Goal: Transaction & Acquisition: Purchase product/service

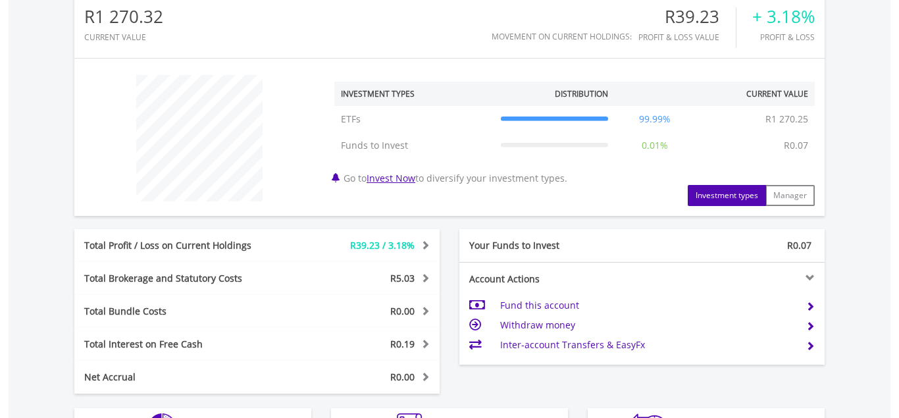
scroll to position [537, 0]
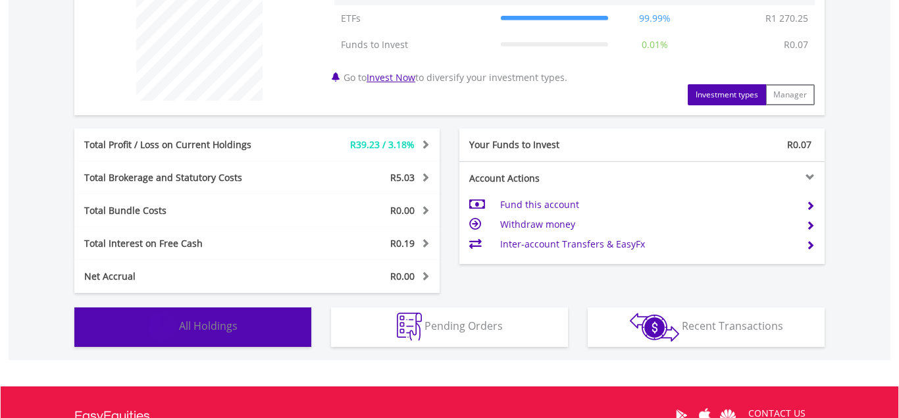
click at [257, 330] on button "Holdings All Holdings" at bounding box center [192, 326] width 237 height 39
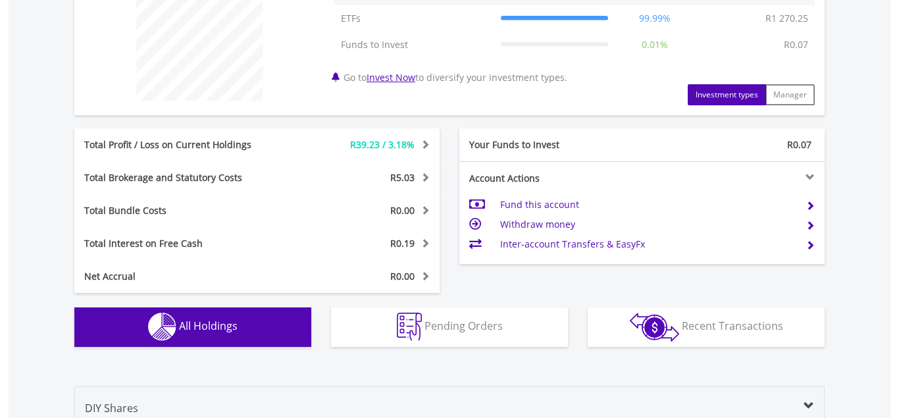
scroll to position [922, 0]
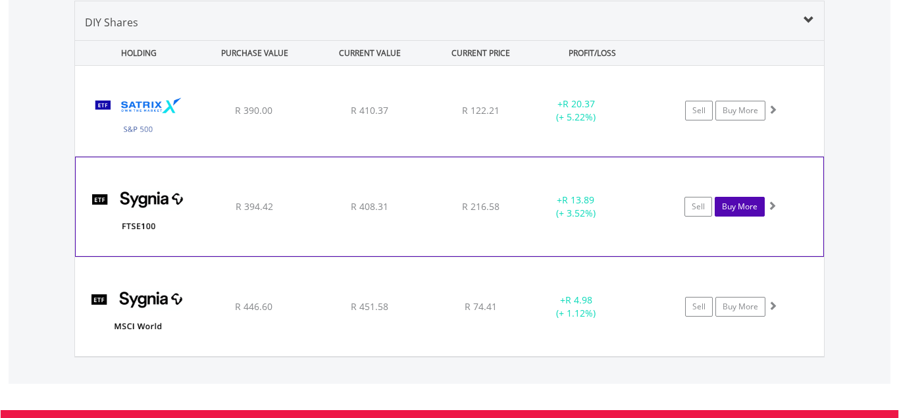
click at [747, 212] on link "Buy More" at bounding box center [739, 207] width 50 height 20
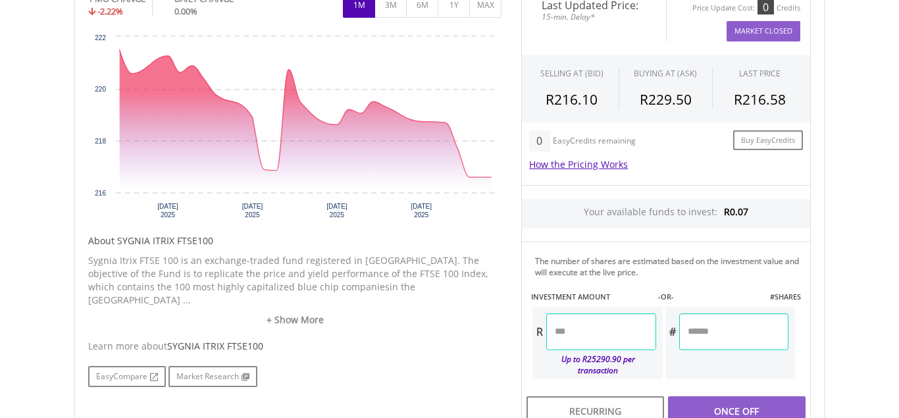
scroll to position [470, 0]
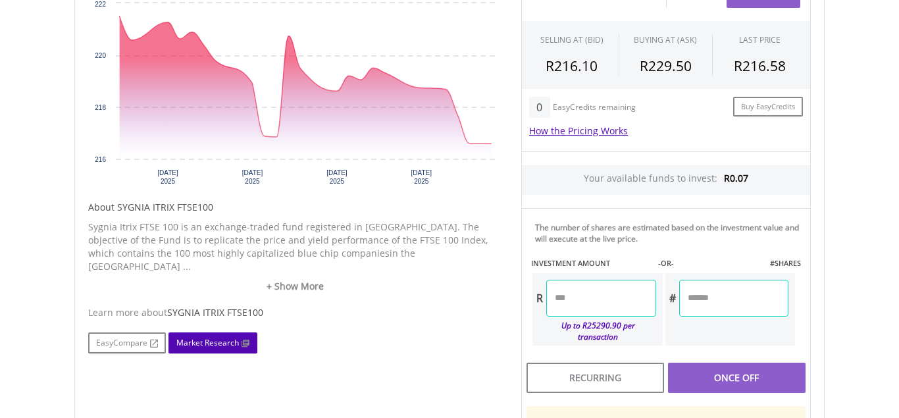
click at [214, 337] on link "Market Research" at bounding box center [212, 342] width 89 height 21
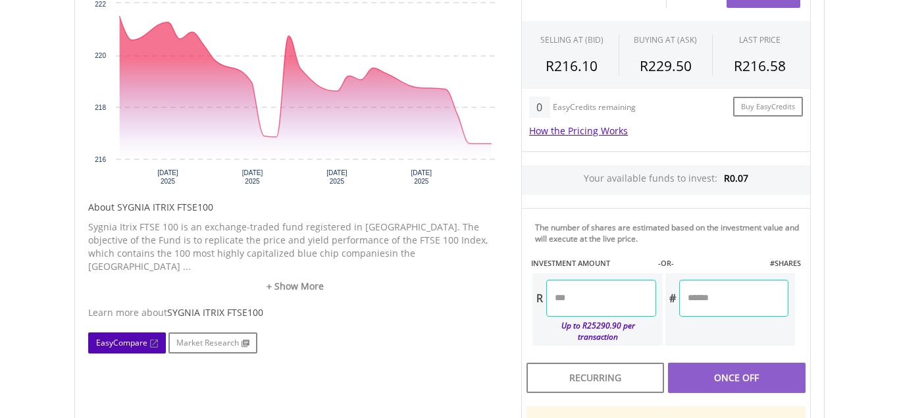
click at [113, 332] on link "EasyCompare" at bounding box center [127, 342] width 78 height 21
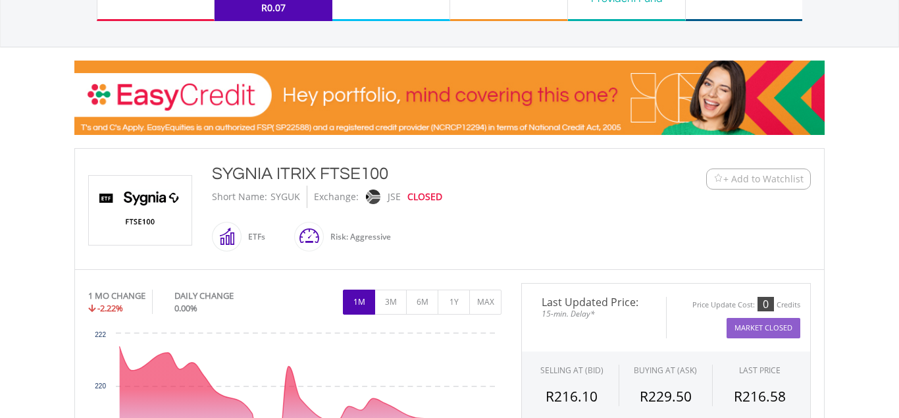
scroll to position [101, 0]
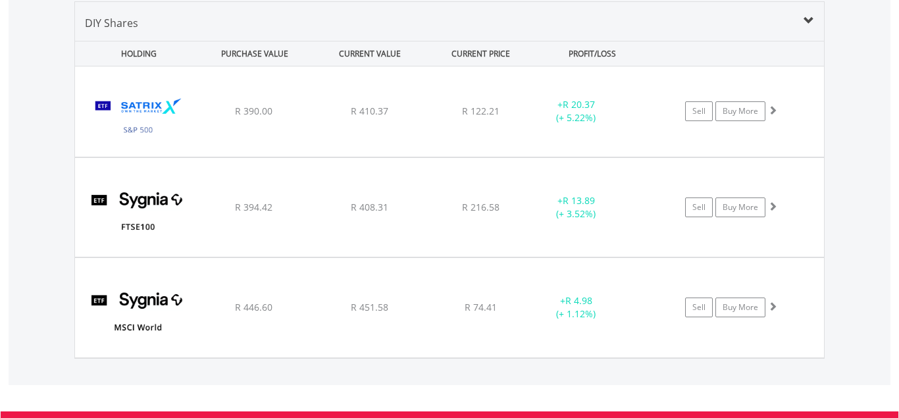
scroll to position [126, 250]
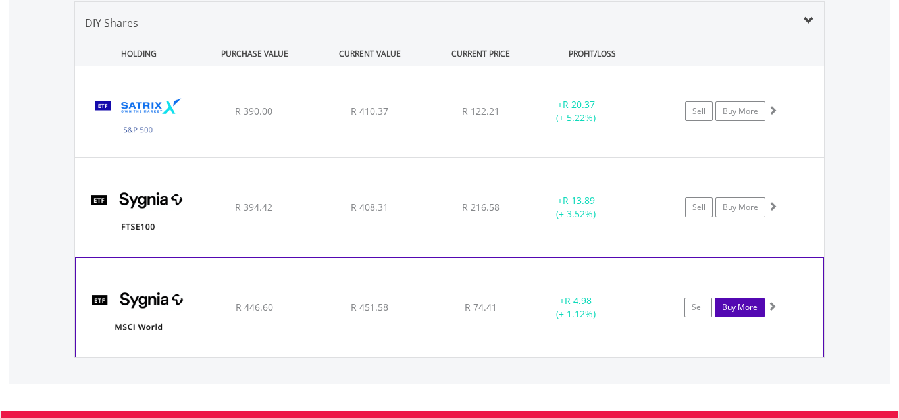
click at [736, 303] on link "Buy More" at bounding box center [739, 307] width 50 height 20
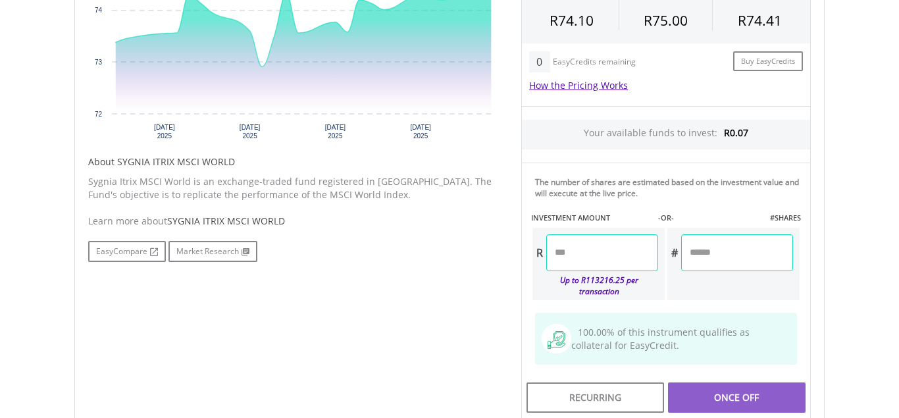
scroll to position [517, 0]
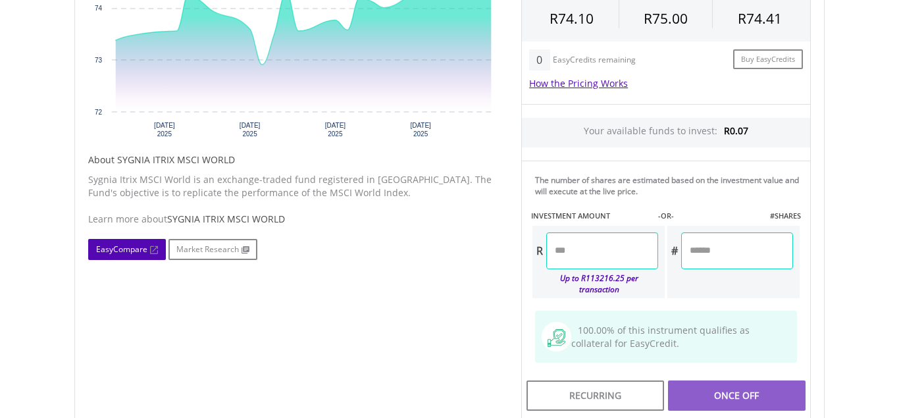
click at [114, 253] on link "EasyCompare" at bounding box center [127, 249] width 78 height 21
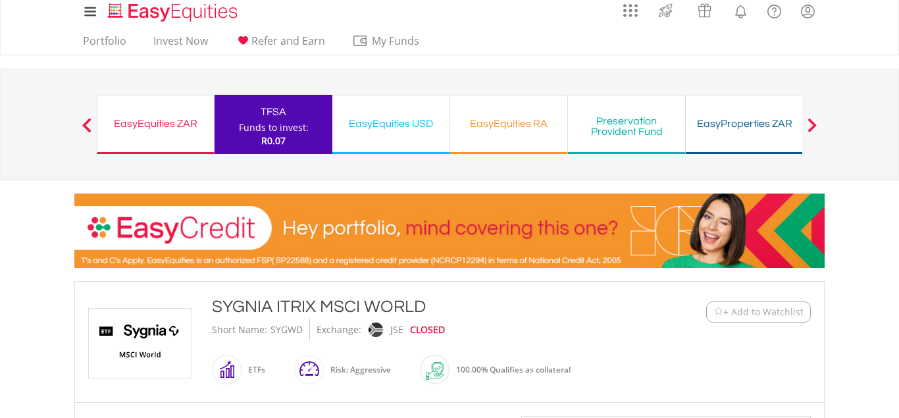
scroll to position [0, 0]
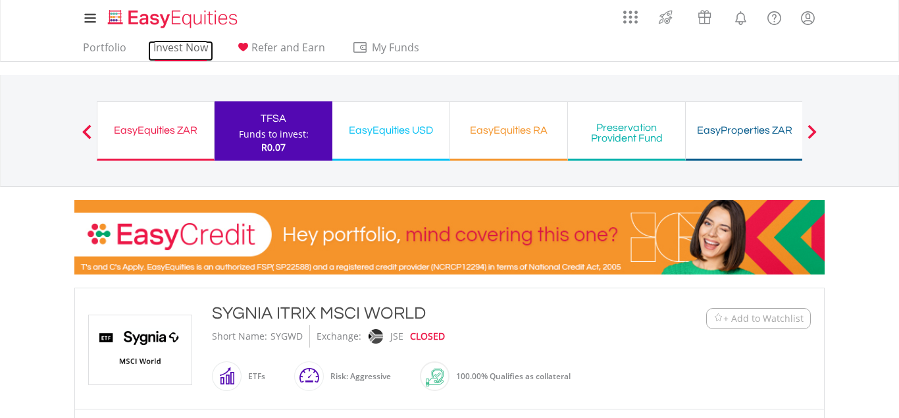
click at [173, 59] on link "Invest Now" at bounding box center [180, 51] width 65 height 20
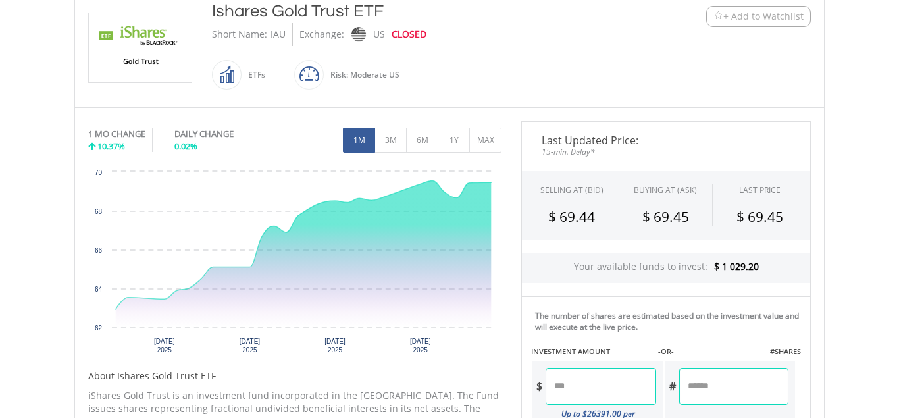
scroll to position [335, 0]
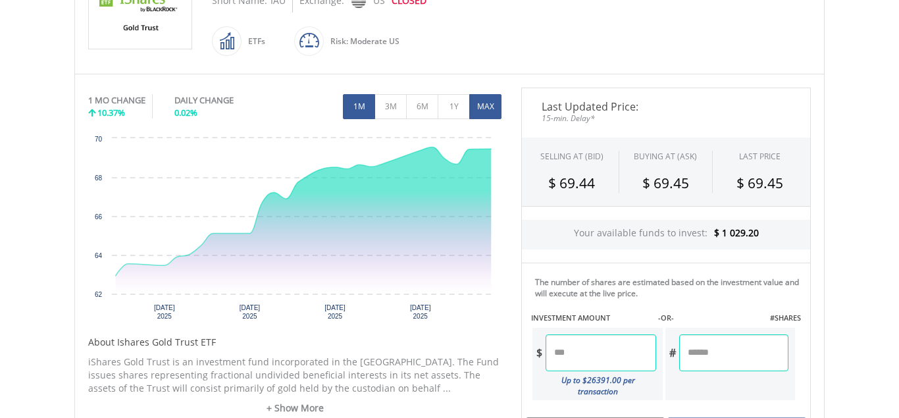
click at [490, 107] on button "MAX" at bounding box center [485, 106] width 32 height 25
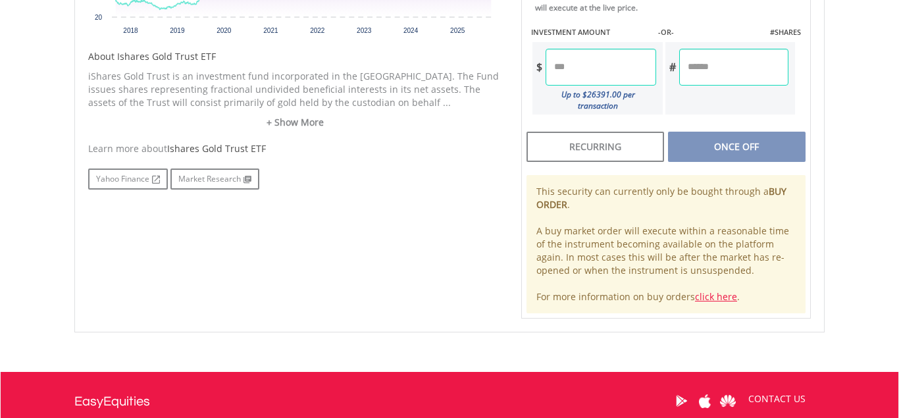
scroll to position [671, 0]
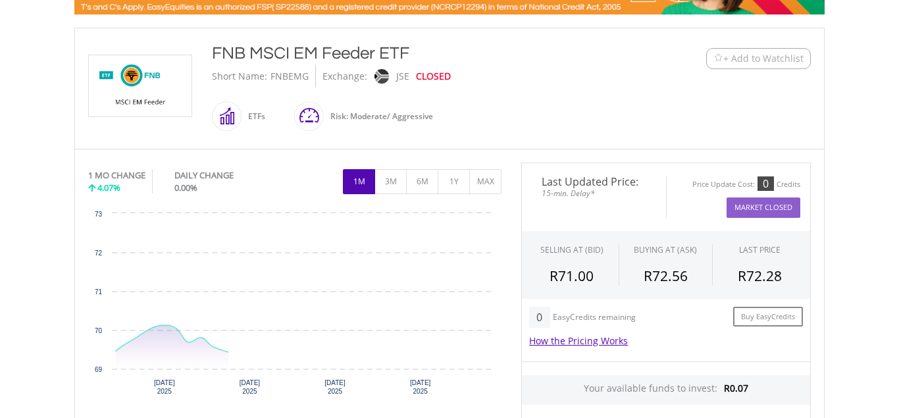
scroll to position [302, 0]
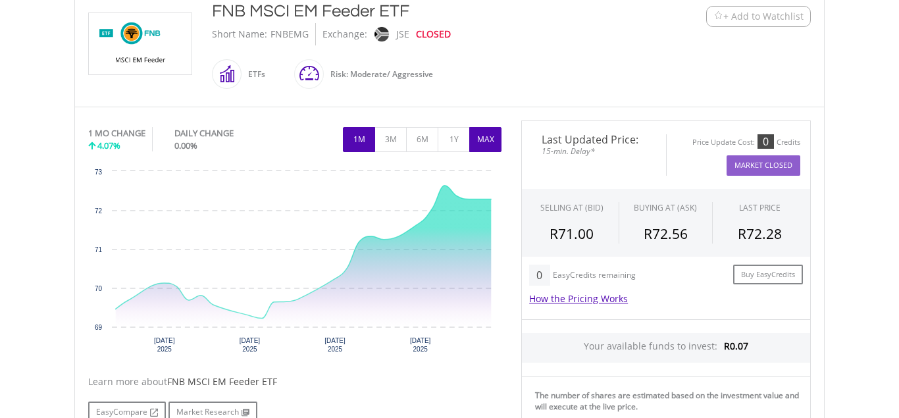
click at [489, 136] on button "MAX" at bounding box center [485, 139] width 32 height 25
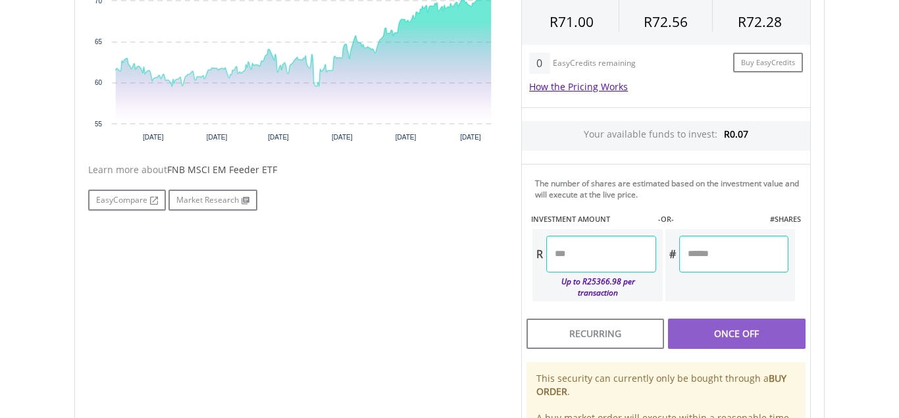
scroll to position [537, 0]
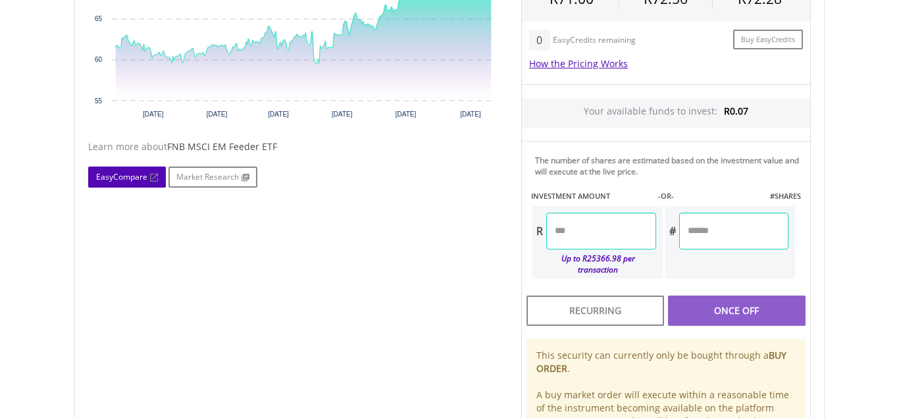
click at [141, 172] on link "EasyCompare" at bounding box center [127, 176] width 78 height 21
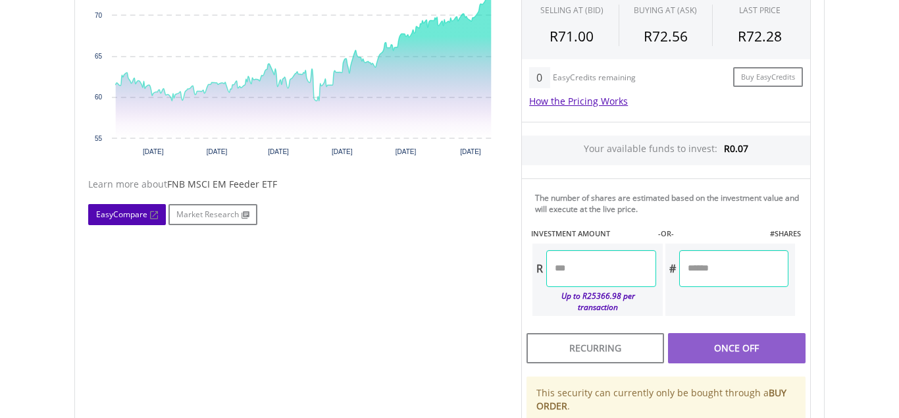
scroll to position [503, 0]
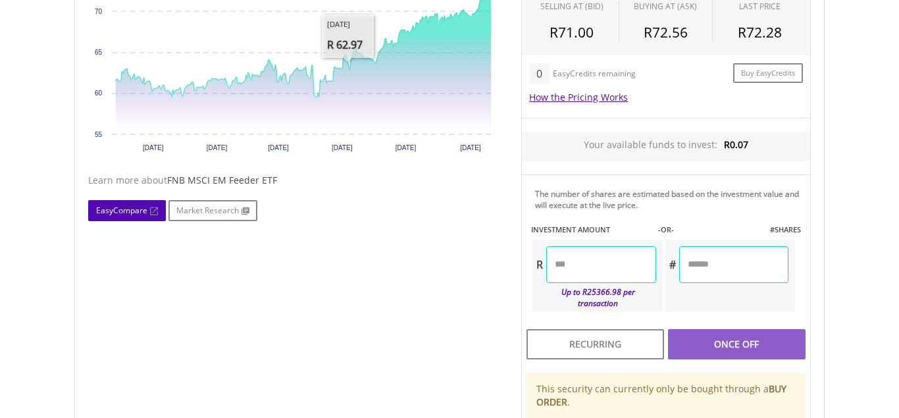
click at [147, 210] on link "EasyCompare" at bounding box center [127, 210] width 78 height 21
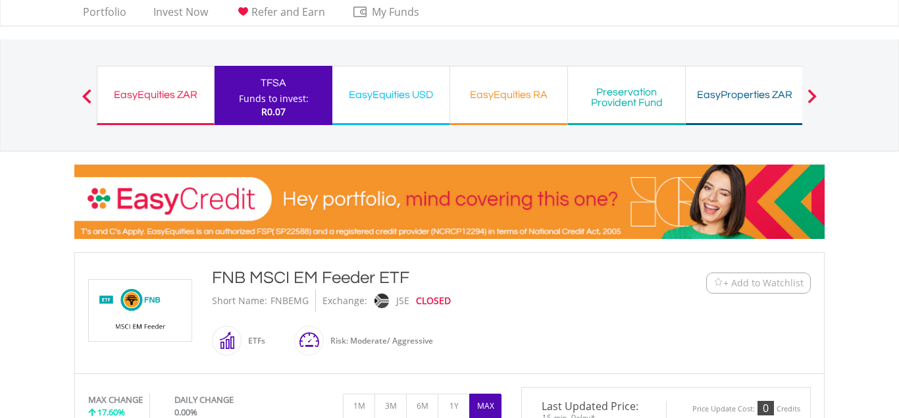
scroll to position [34, 0]
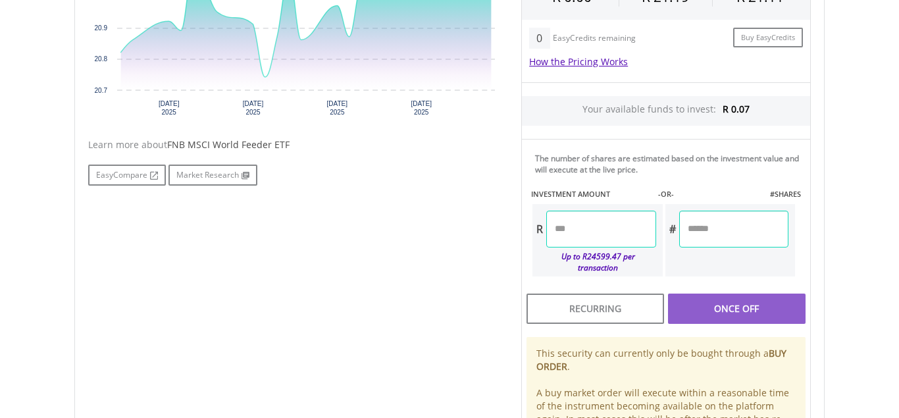
scroll to position [537, 0]
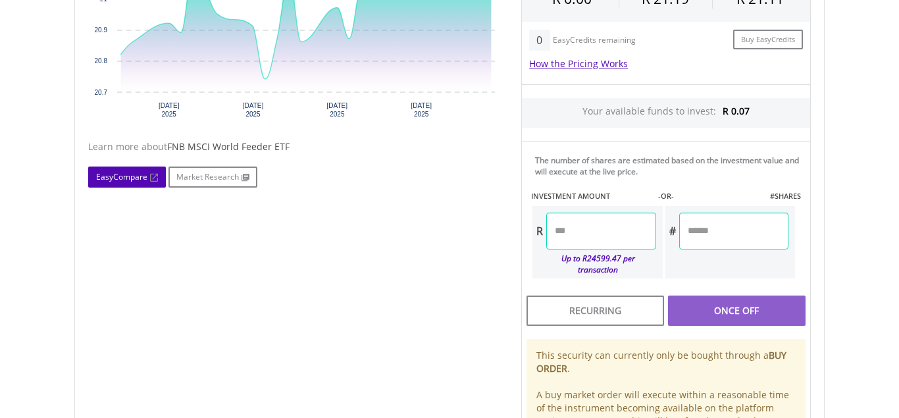
click at [126, 172] on link "EasyCompare" at bounding box center [127, 176] width 78 height 21
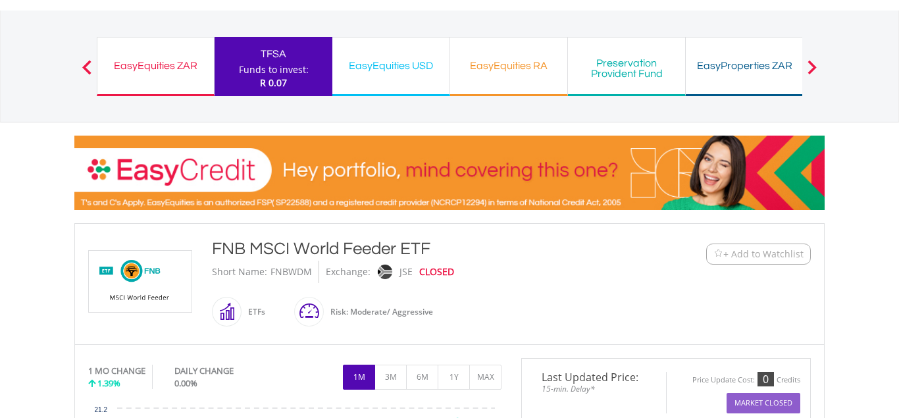
scroll to position [34, 0]
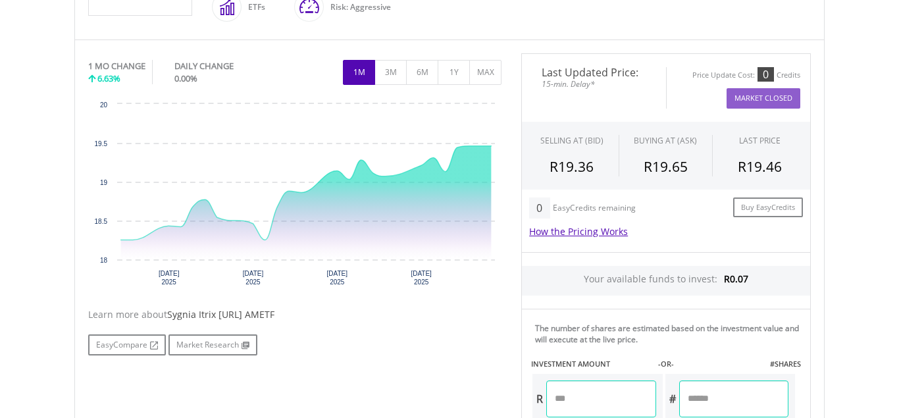
scroll to position [403, 0]
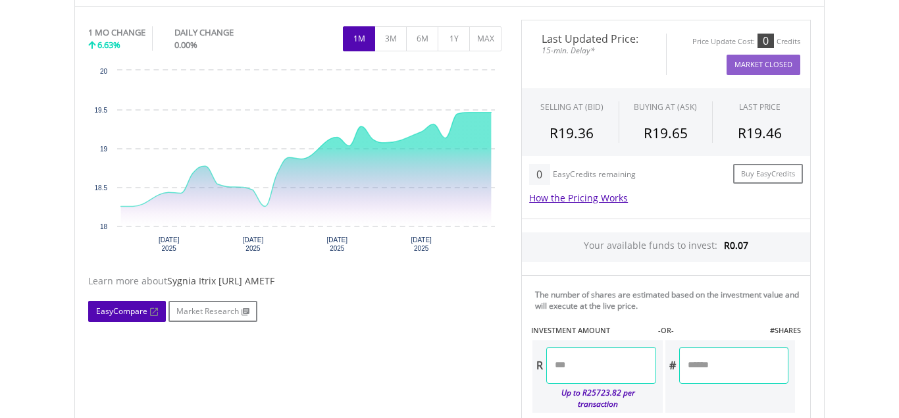
click at [112, 310] on link "EasyCompare" at bounding box center [127, 311] width 78 height 21
